Goal: Task Accomplishment & Management: Complete application form

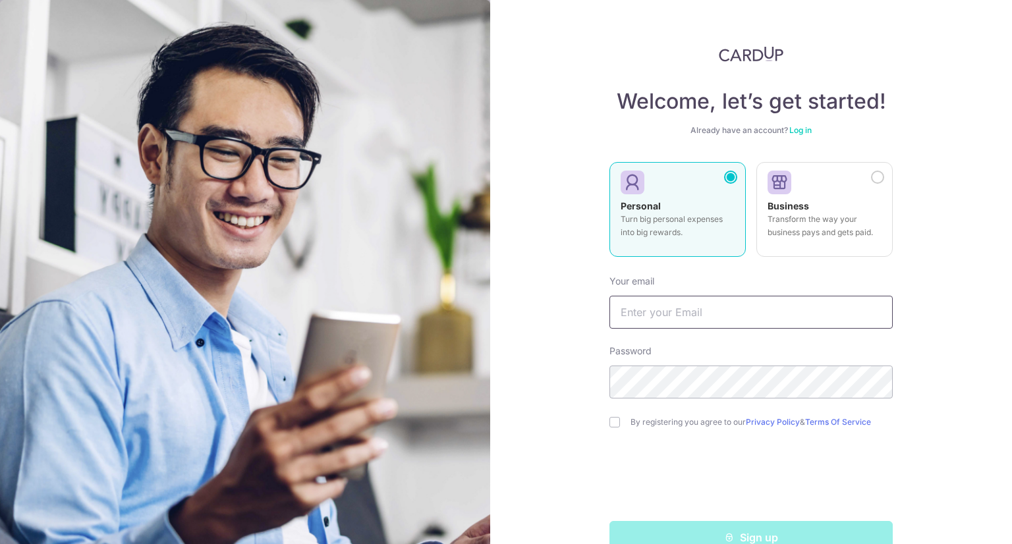
click at [712, 315] on input "text" at bounding box center [751, 312] width 283 height 33
type input "[EMAIL_ADDRESS][DOMAIN_NAME]"
click at [917, 350] on div "Welcome, let’s get started! Already have an account? Log in Personal Turn big p…" at bounding box center [751, 272] width 522 height 544
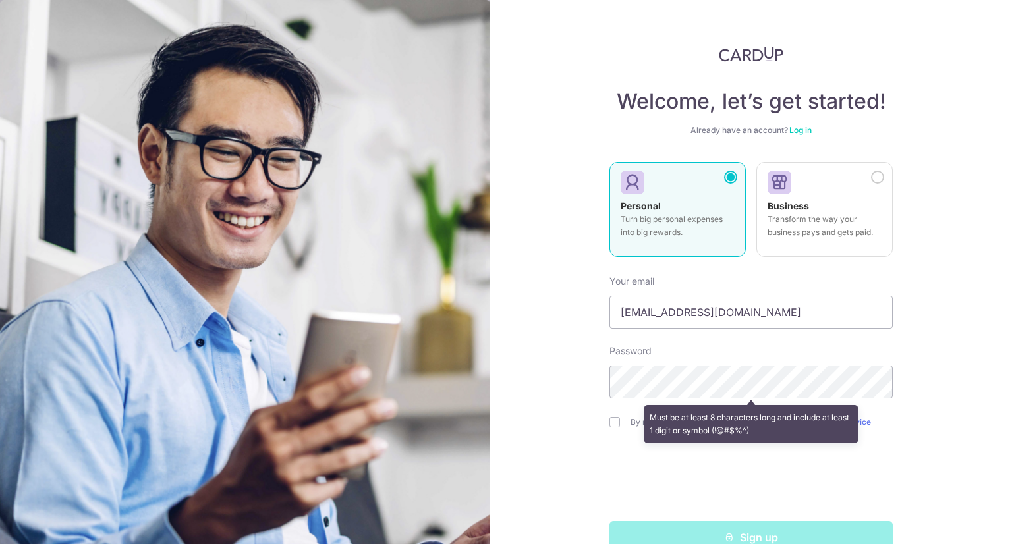
click at [912, 307] on div "Welcome, let’s get started! Already have an account? Log in Personal Turn big p…" at bounding box center [751, 272] width 522 height 544
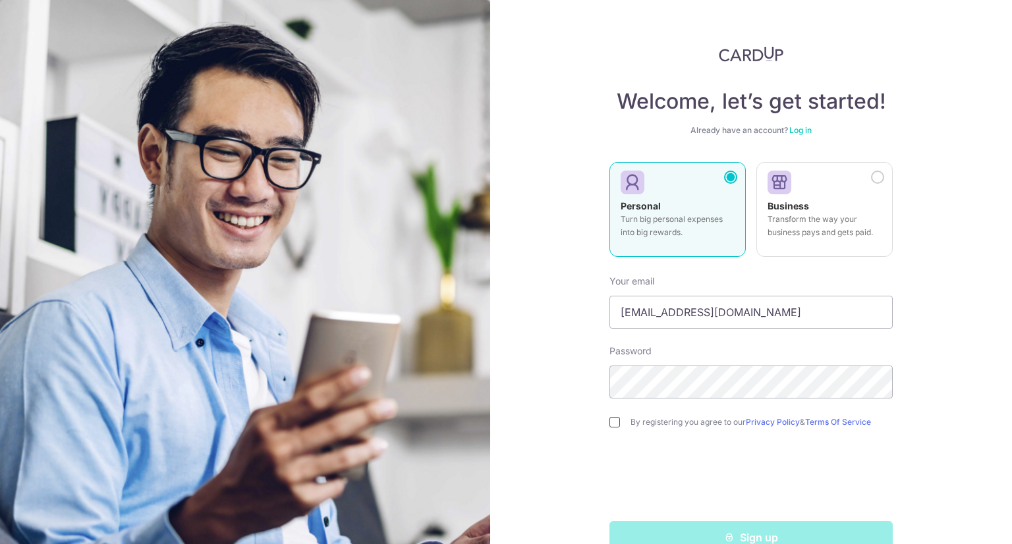
click at [611, 422] on input "checkbox" at bounding box center [615, 422] width 11 height 11
checkbox input "true"
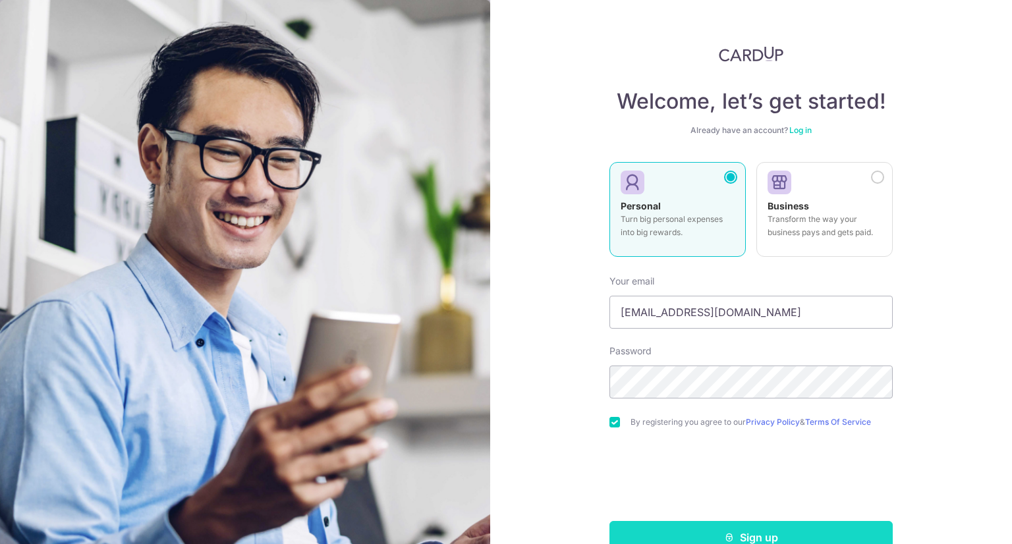
click at [724, 536] on icon "submit" at bounding box center [729, 537] width 11 height 11
